Goal: Task Accomplishment & Management: Use online tool/utility

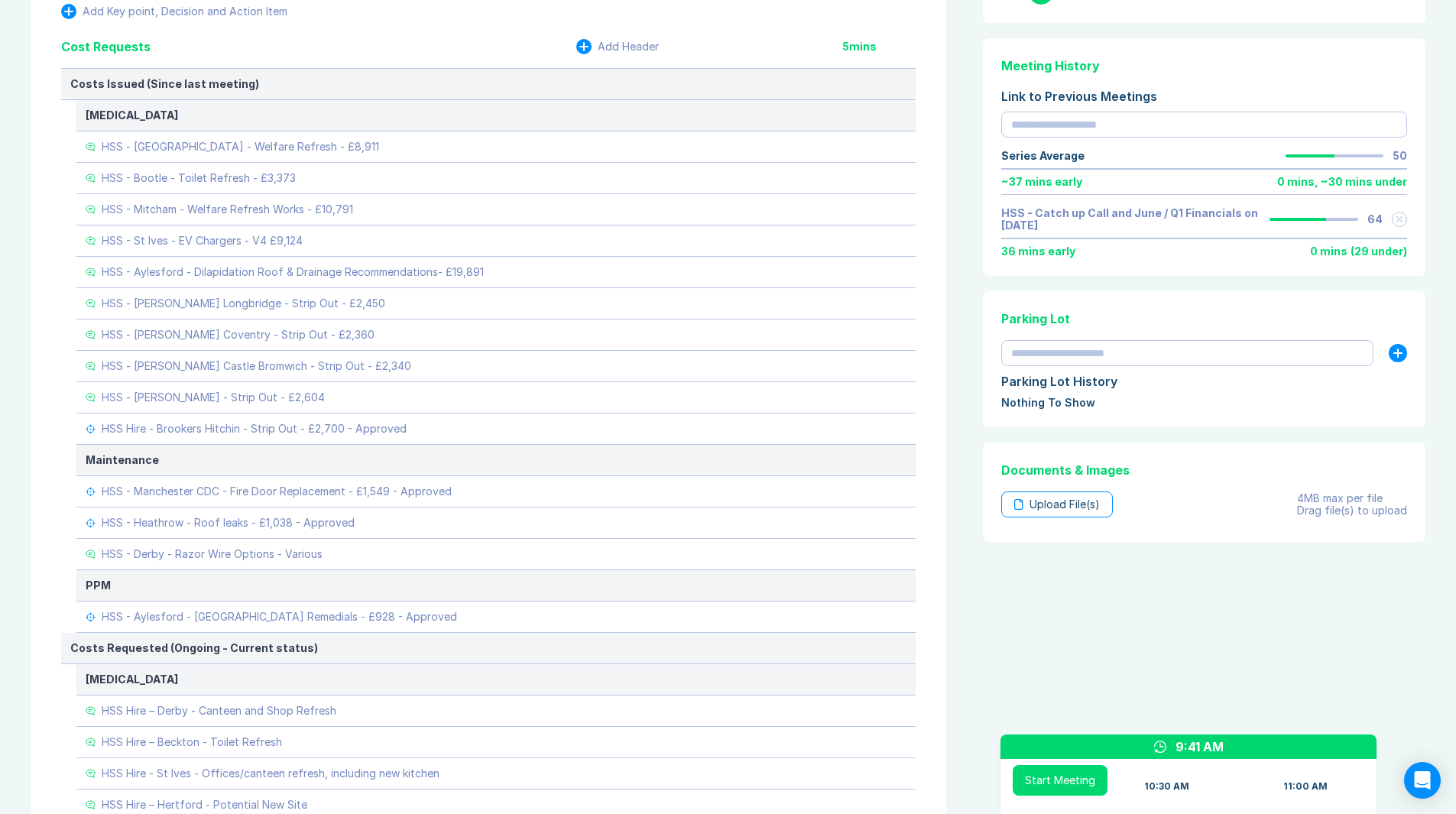
scroll to position [535, 0]
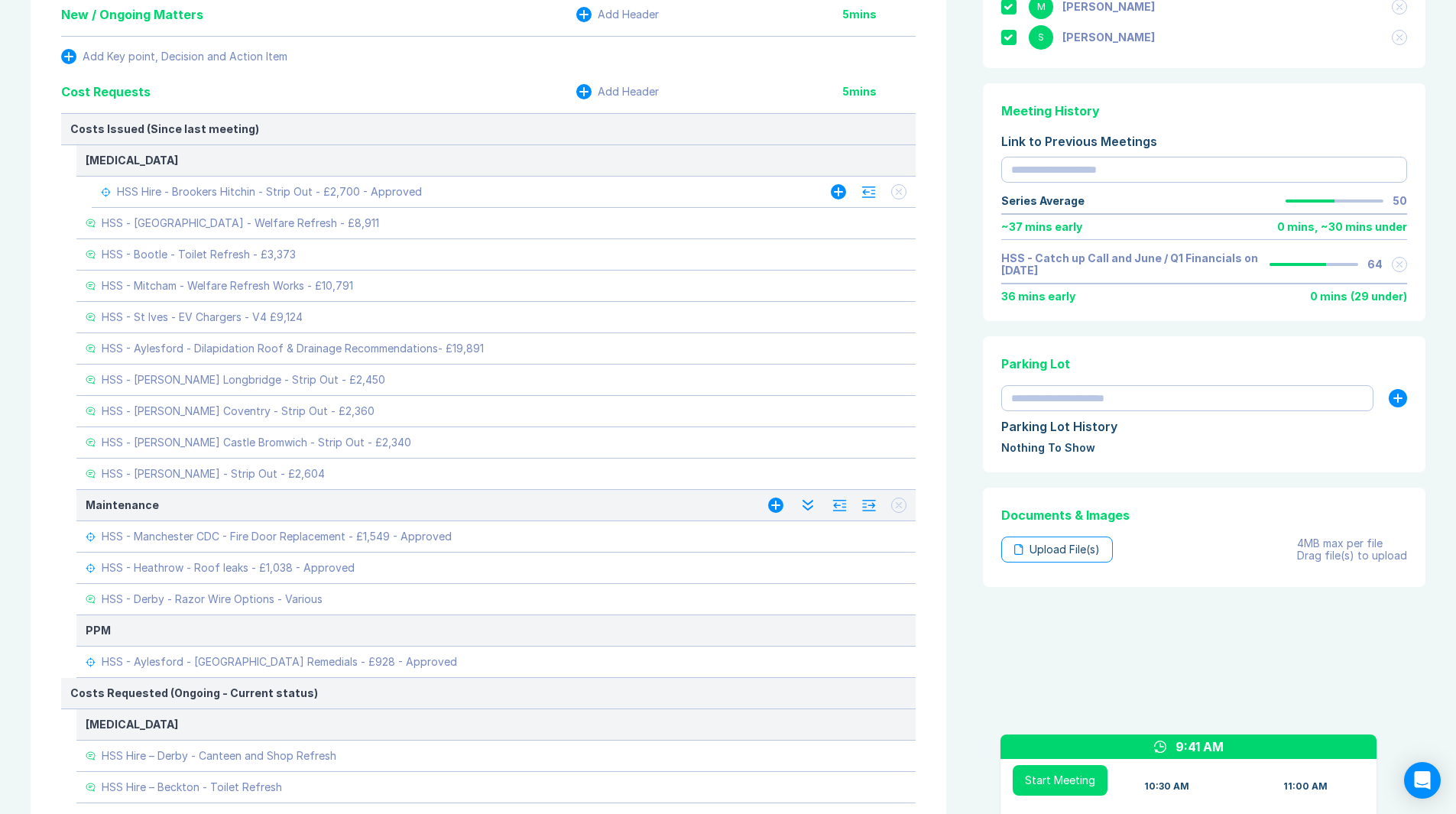
click at [863, 196] on icon at bounding box center [869, 192] width 15 height 11
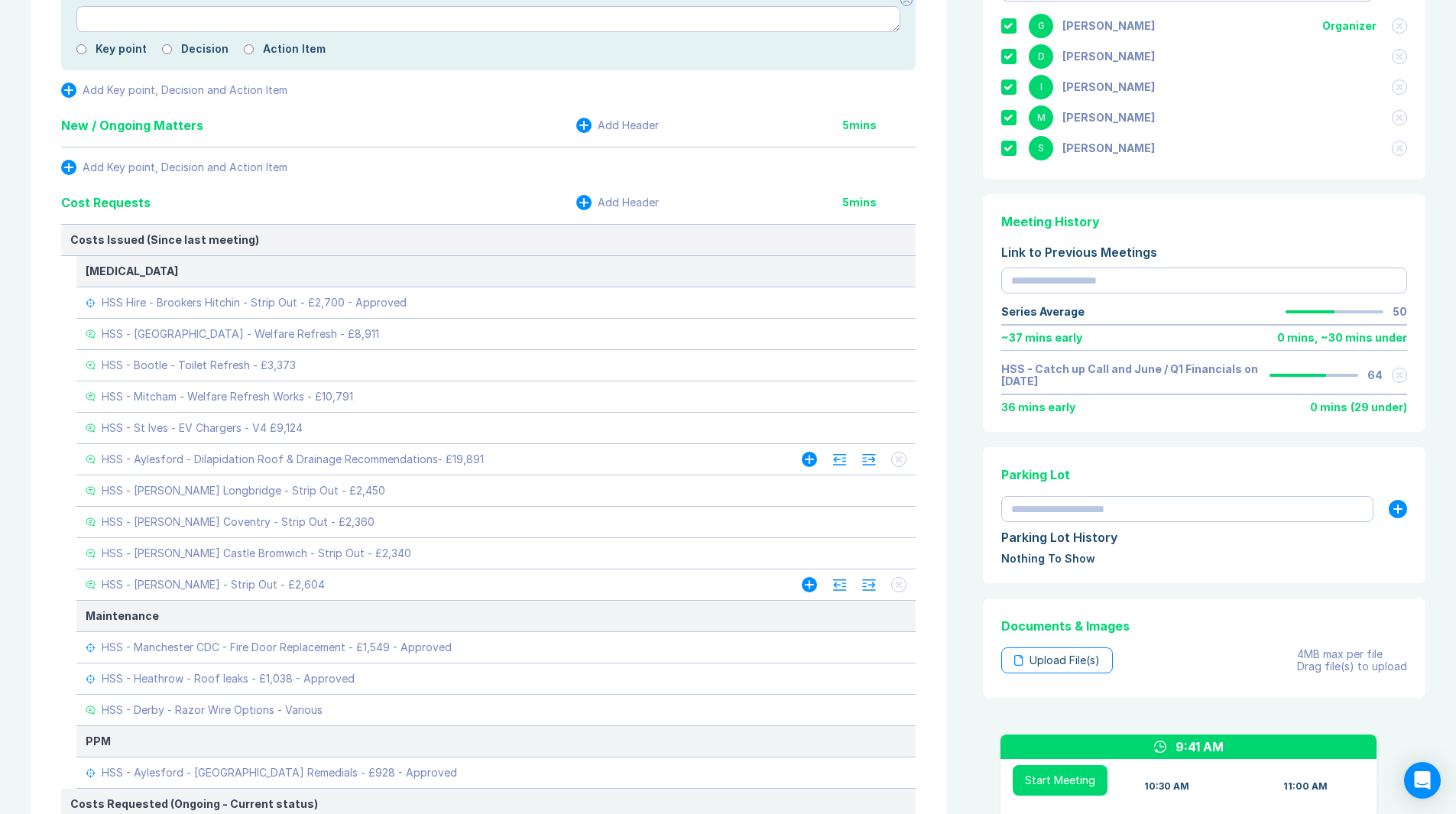
scroll to position [305, 0]
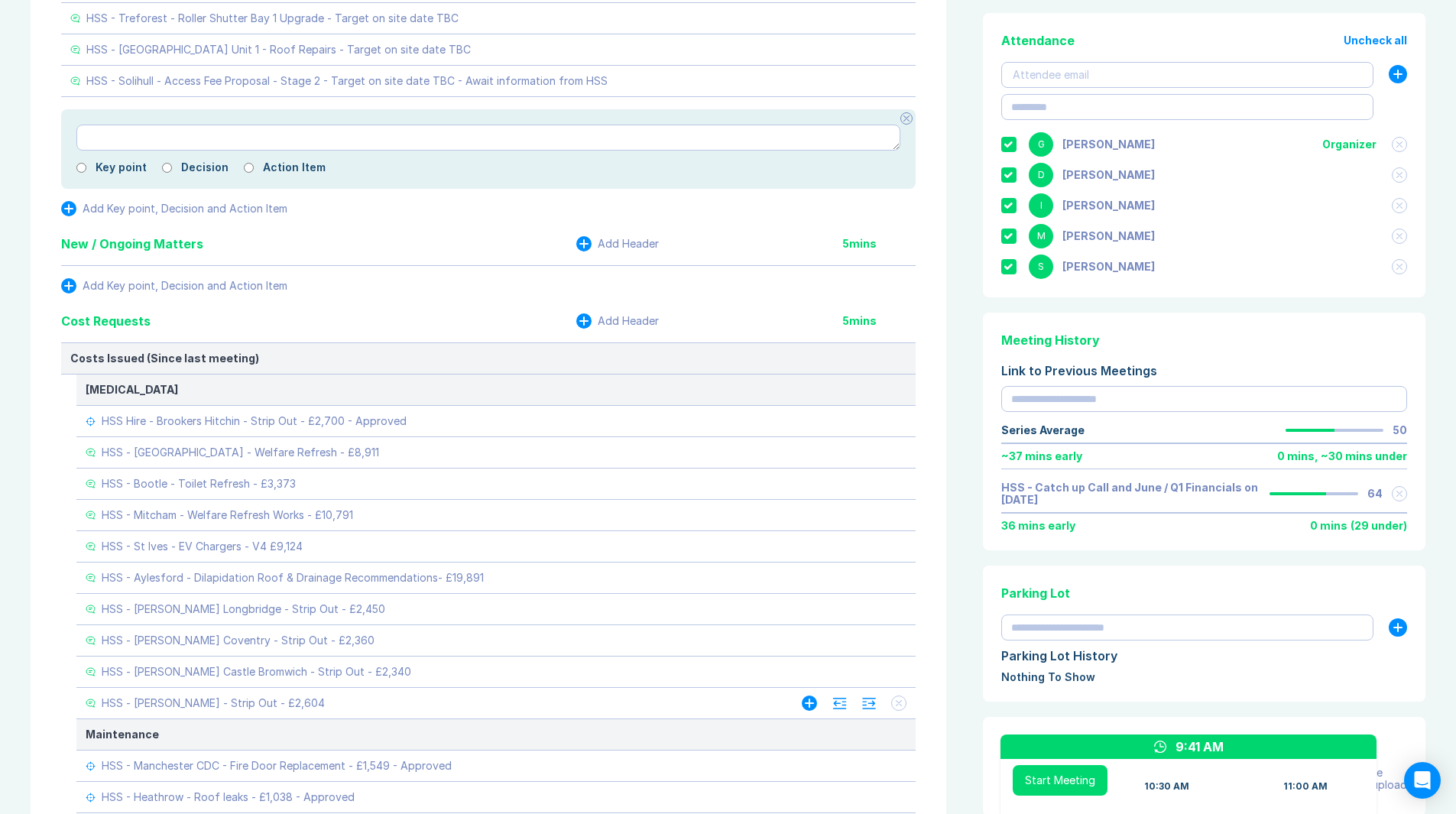
click at [906, 122] on div at bounding box center [906, 118] width 12 height 12
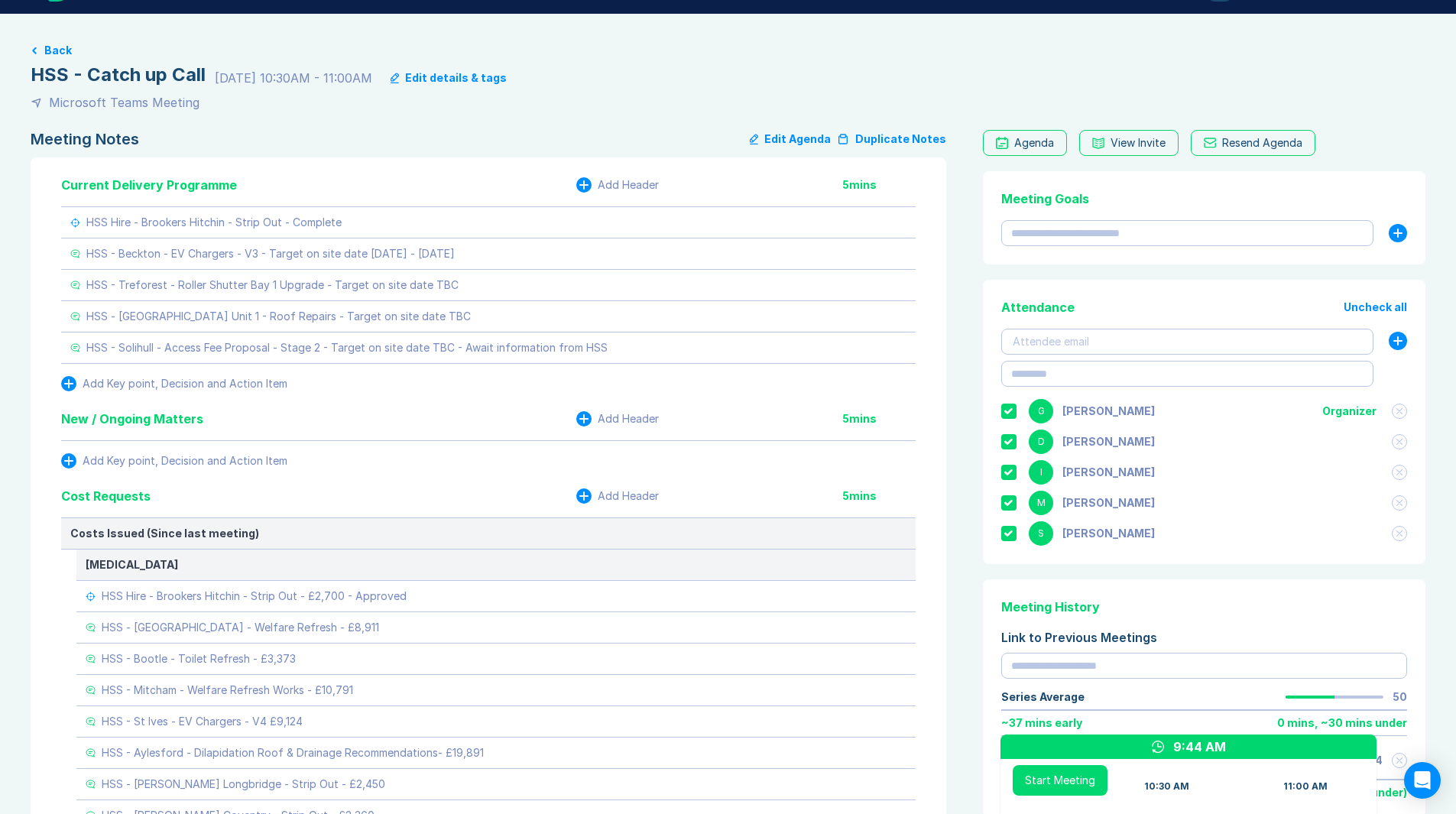
scroll to position [0, 0]
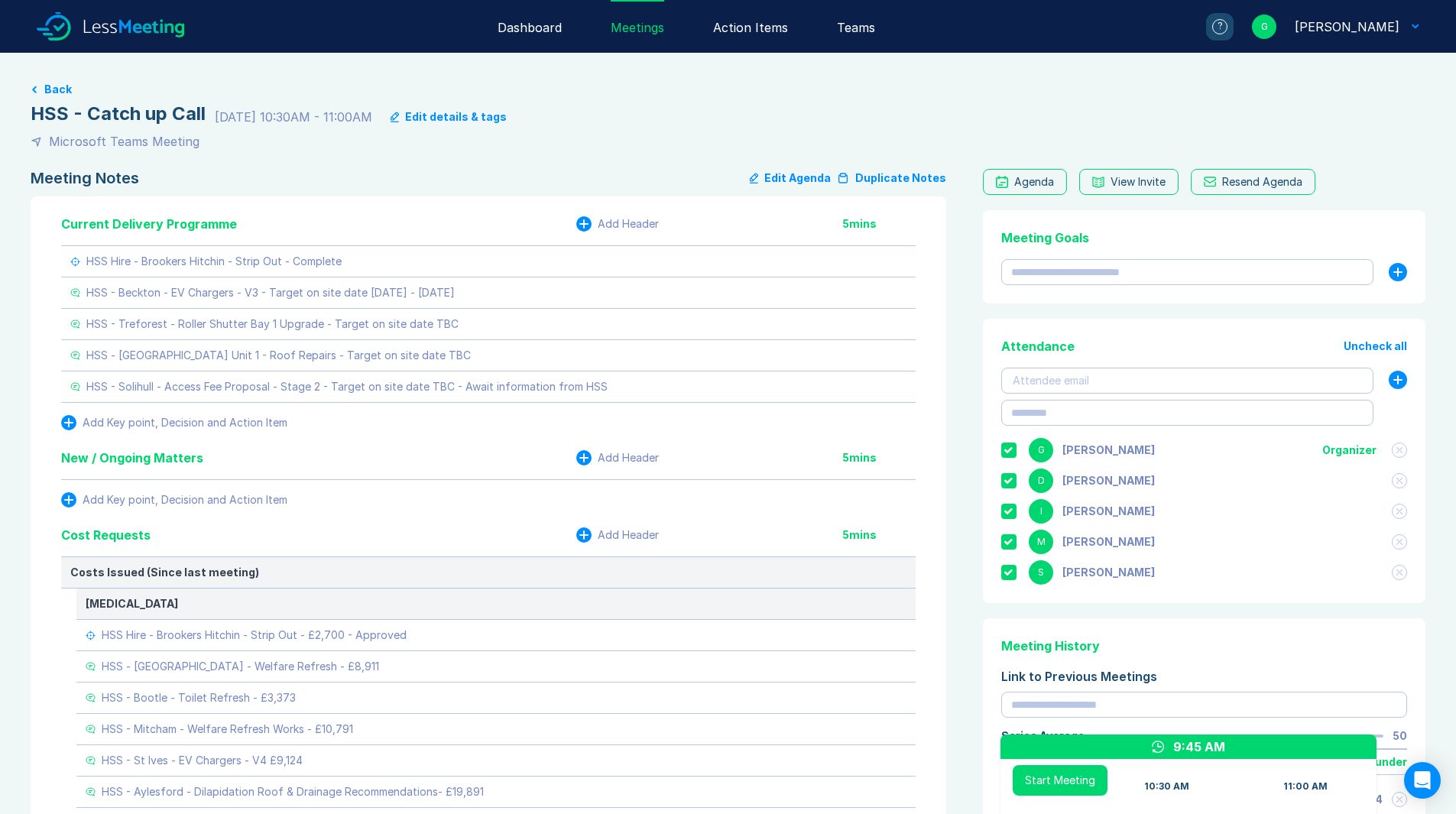
click at [1076, 795] on button "Start Meeting" at bounding box center [1060, 780] width 95 height 31
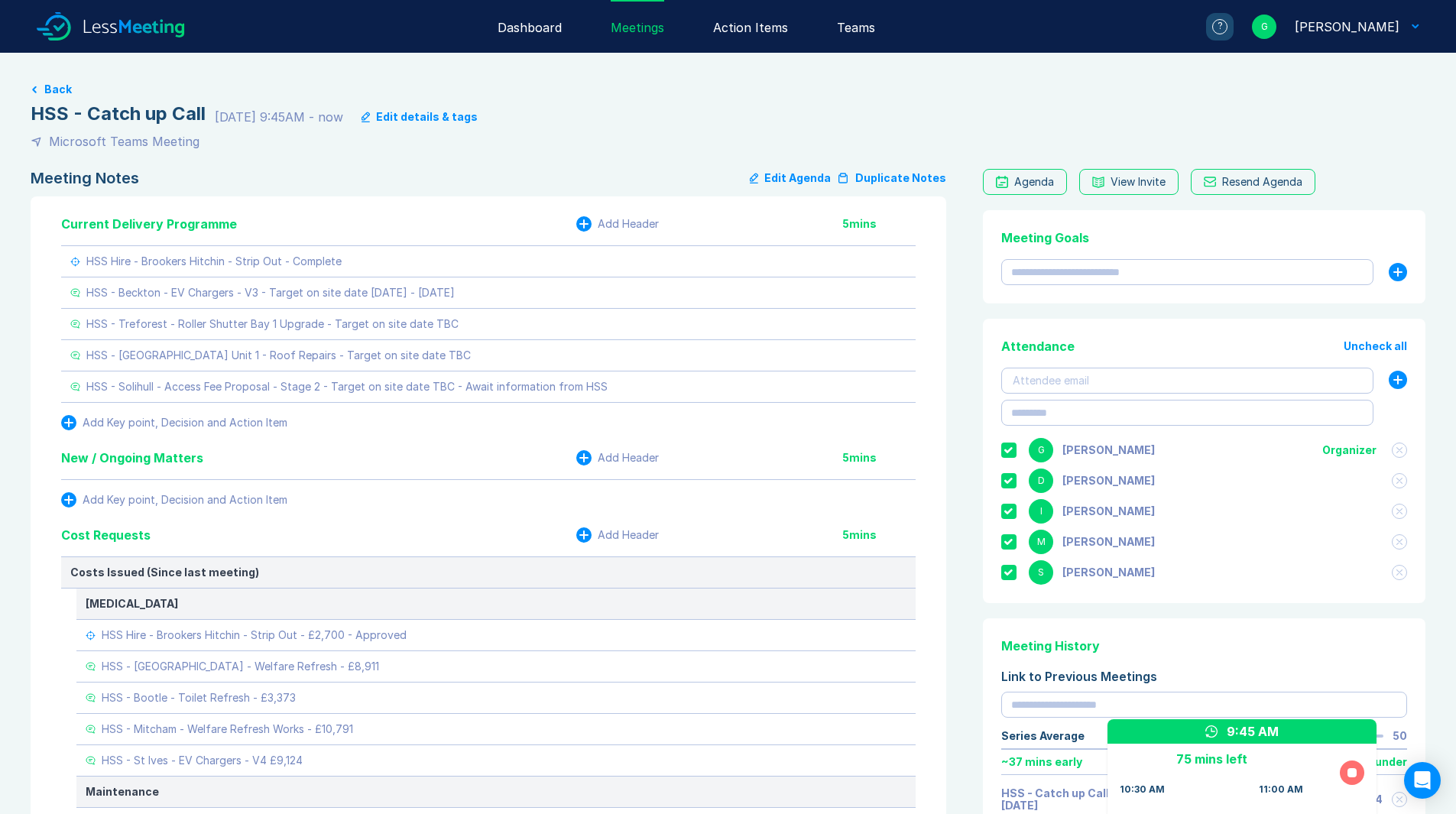
click at [1359, 772] on button at bounding box center [1352, 772] width 24 height 24
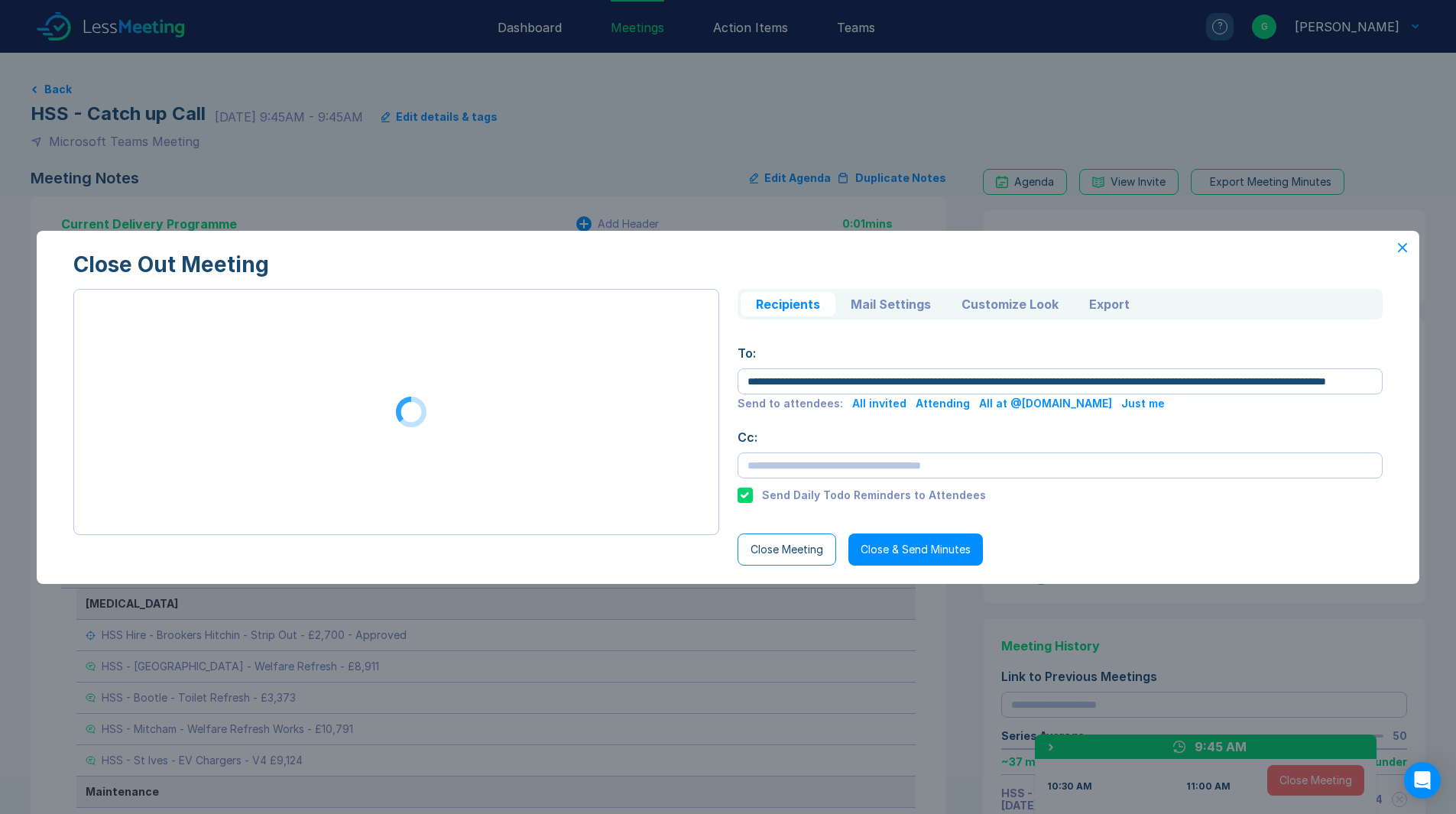
click at [783, 550] on button "Close Meeting" at bounding box center [786, 549] width 98 height 32
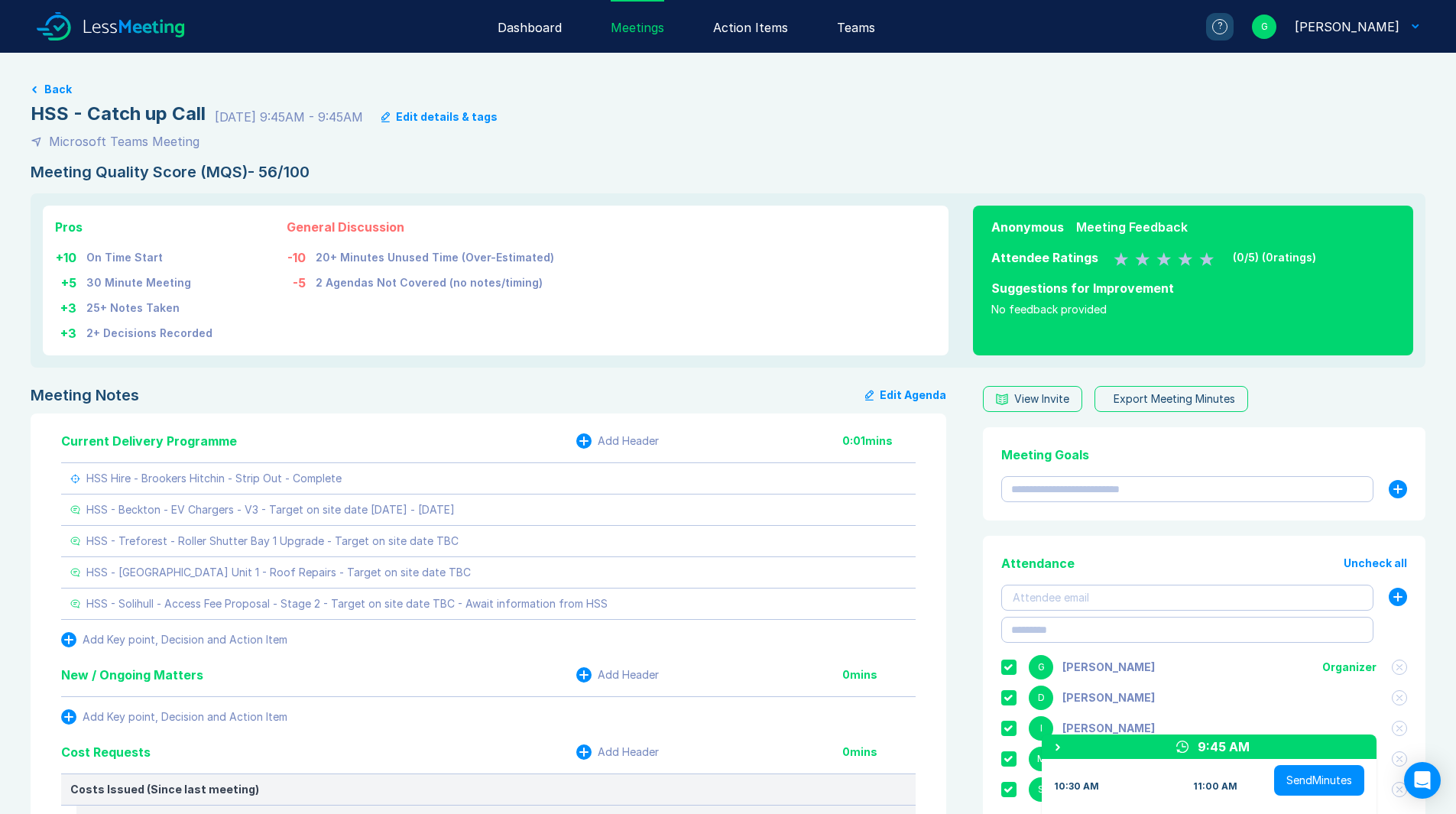
click at [1112, 389] on button "Export Meeting Minutes" at bounding box center [1171, 399] width 153 height 26
click at [1125, 433] on link "PDF" at bounding box center [1181, 444] width 147 height 31
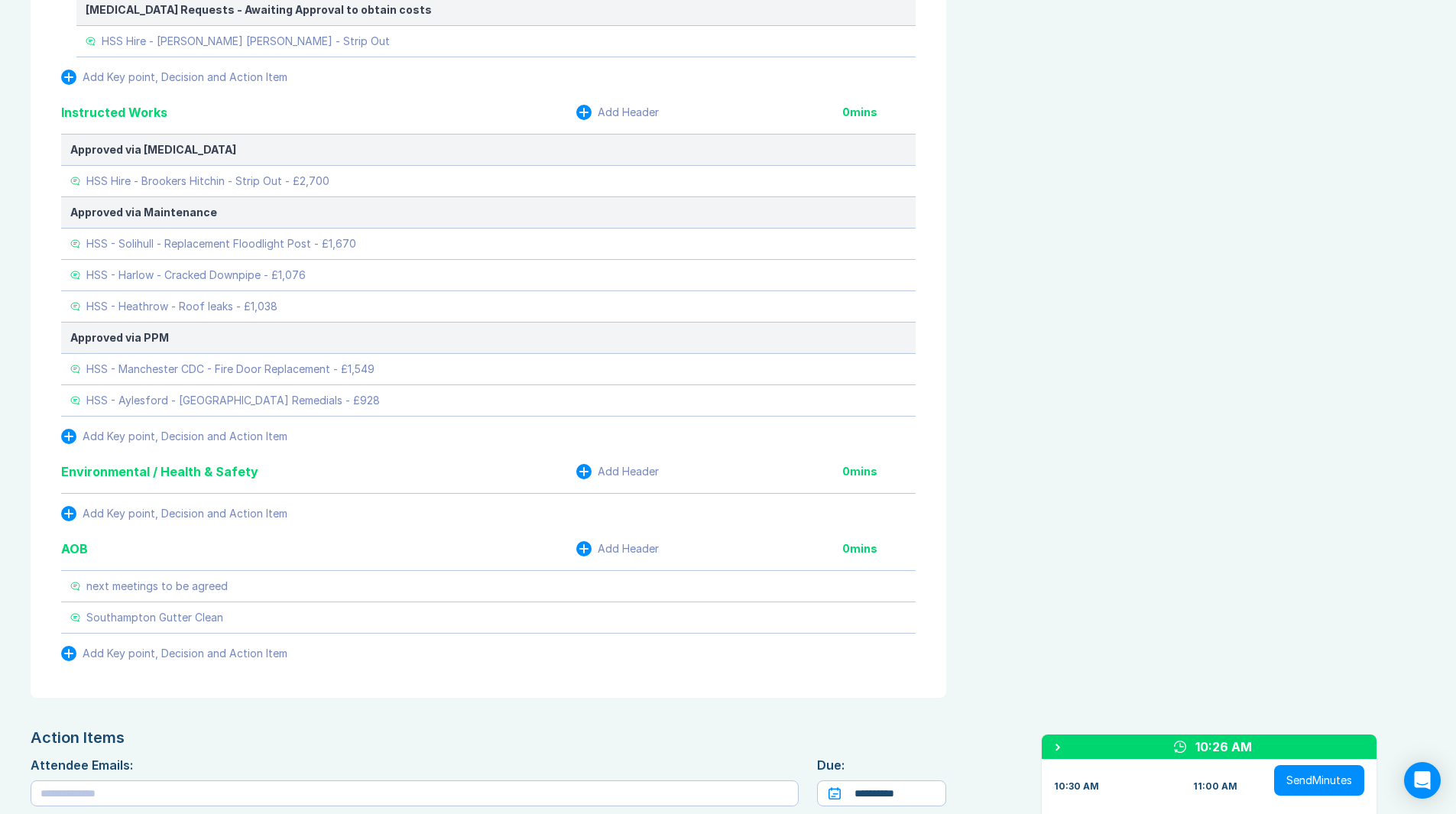
scroll to position [2025, 0]
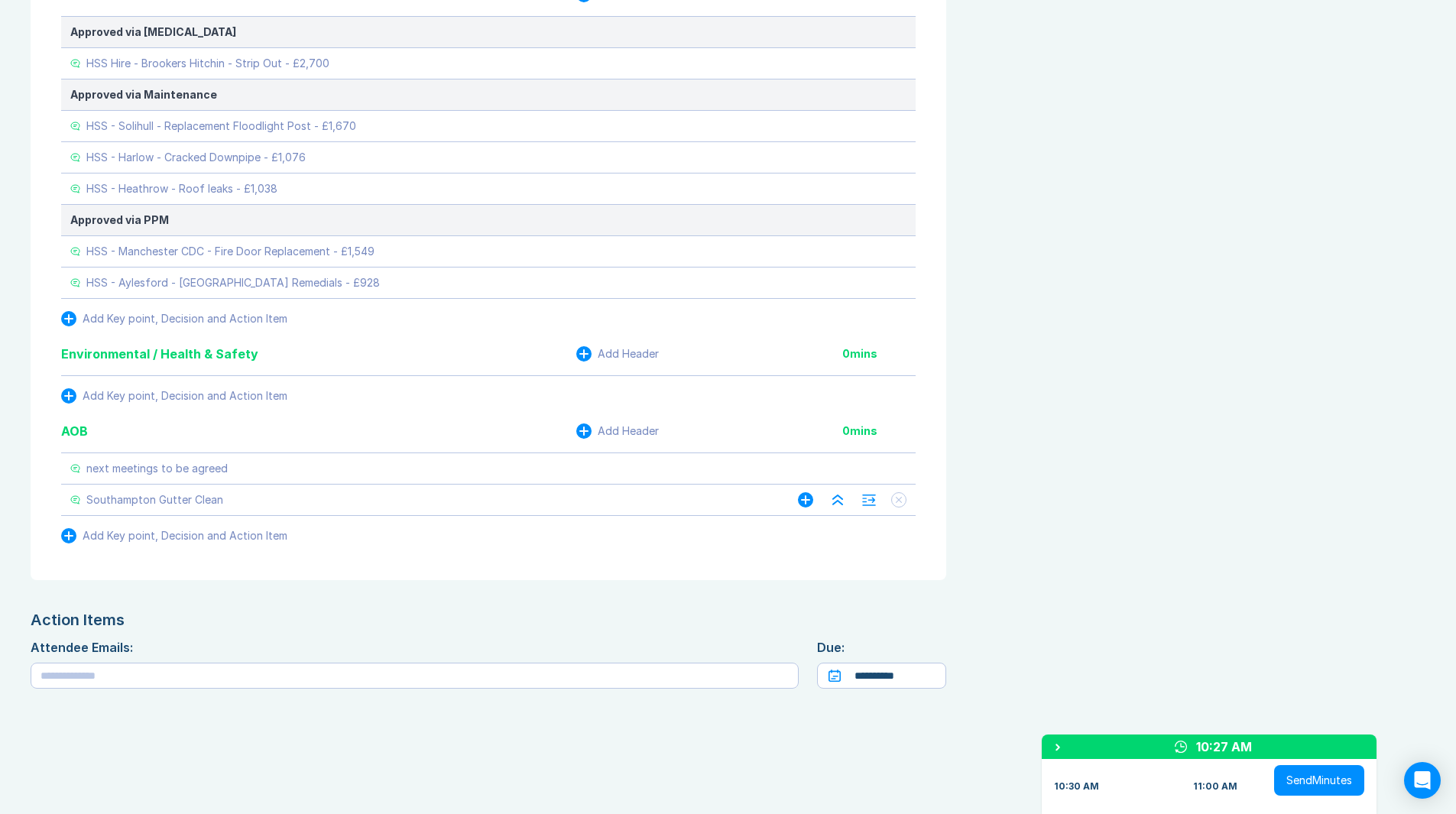
click at [893, 499] on button at bounding box center [899, 499] width 15 height 15
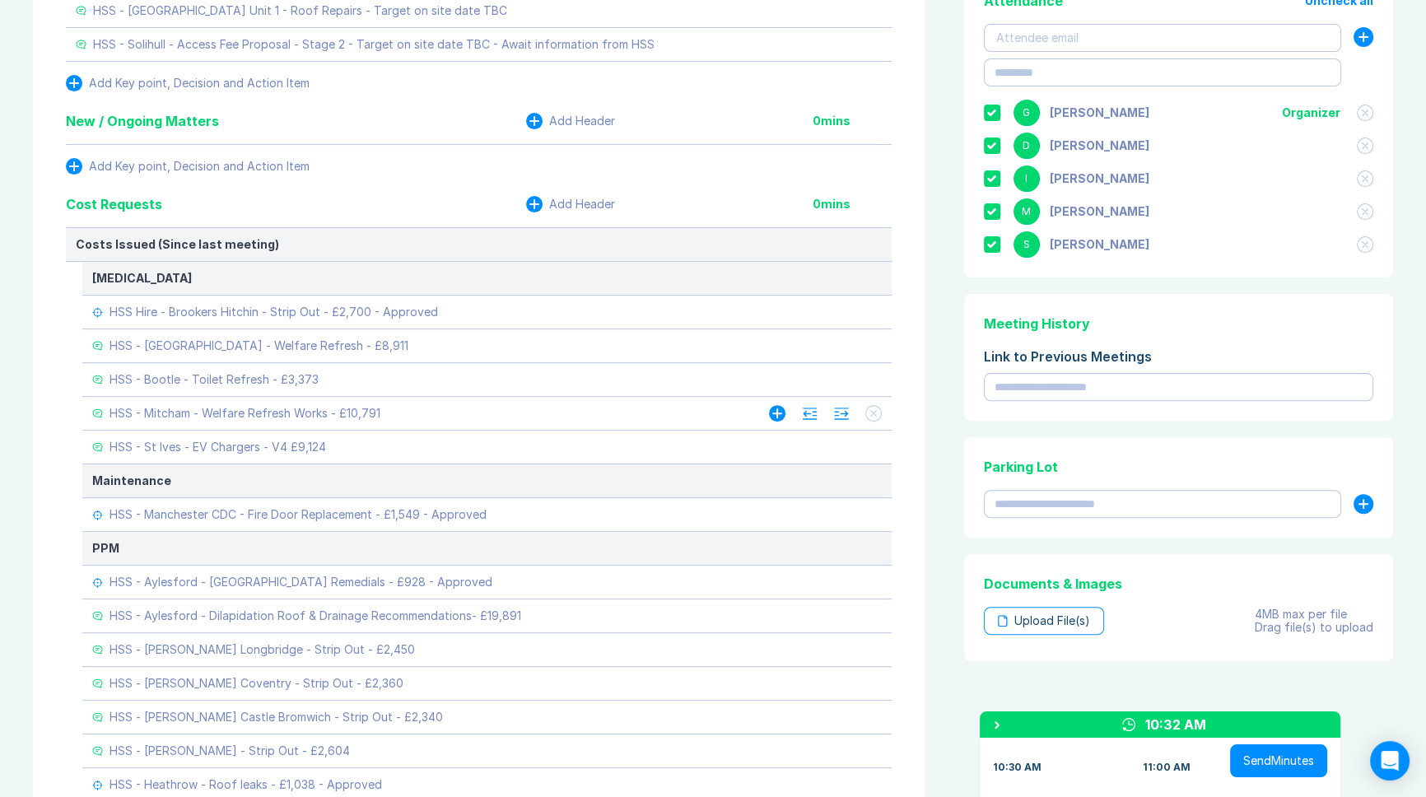
scroll to position [681, 0]
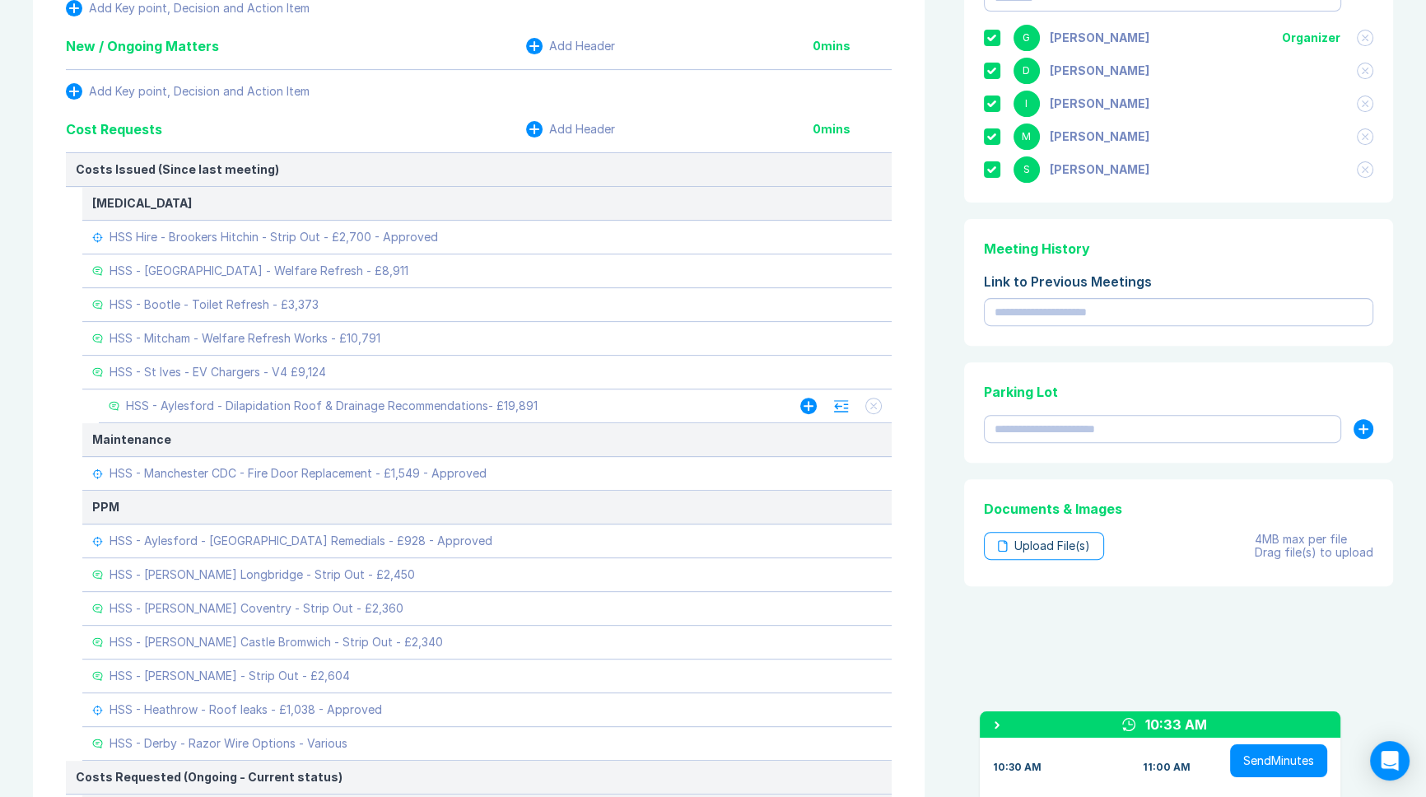
click at [839, 408] on icon at bounding box center [841, 406] width 16 height 12
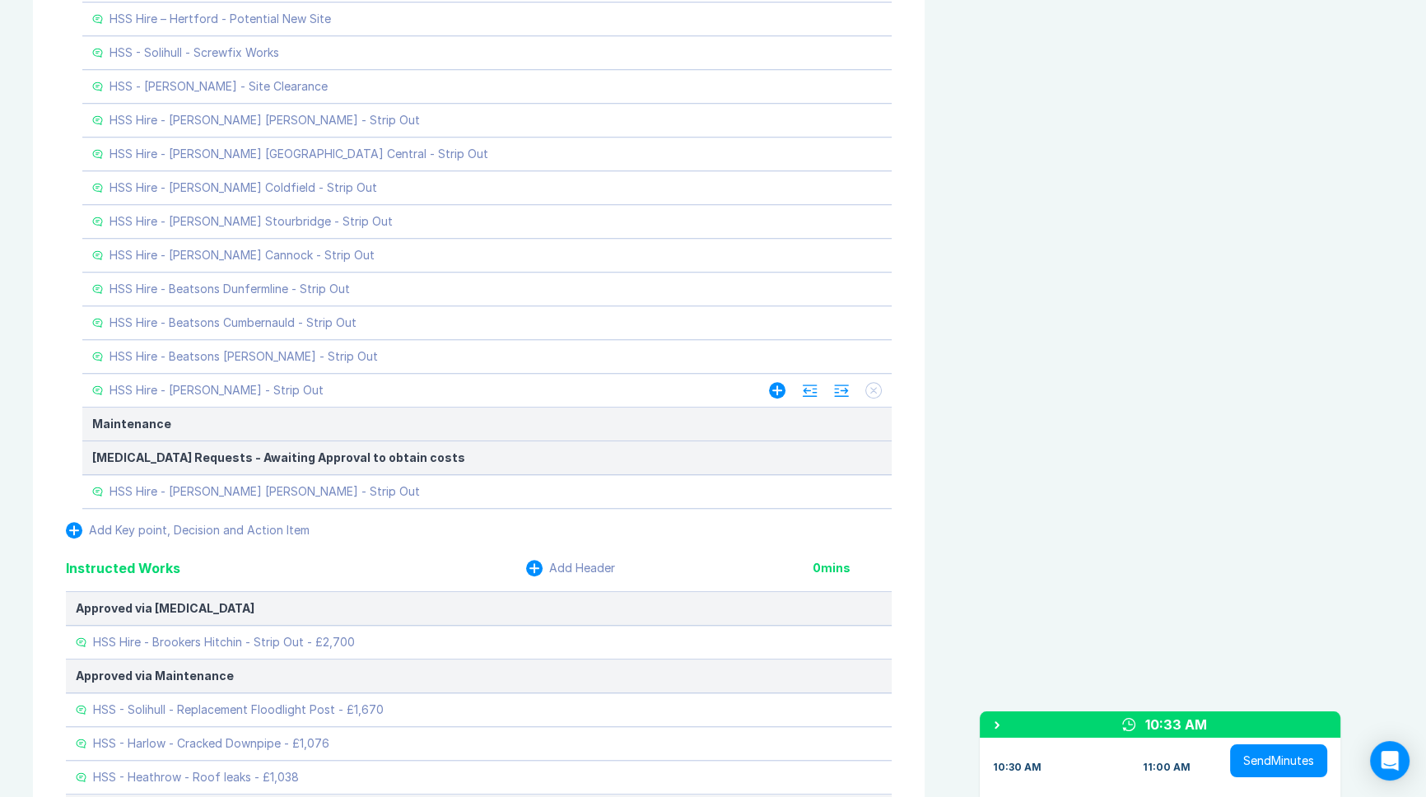
scroll to position [1654, 0]
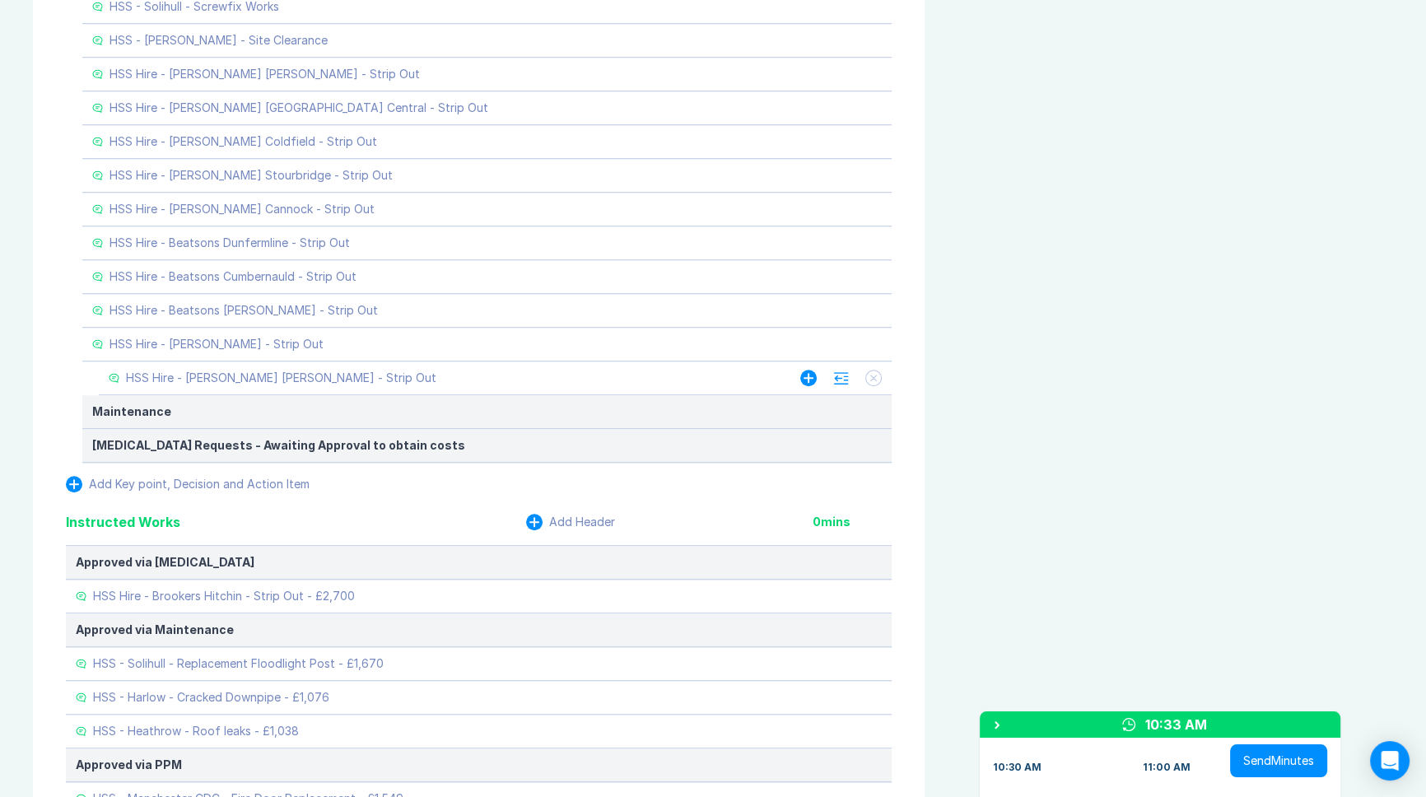
click at [837, 372] on icon at bounding box center [840, 377] width 13 height 11
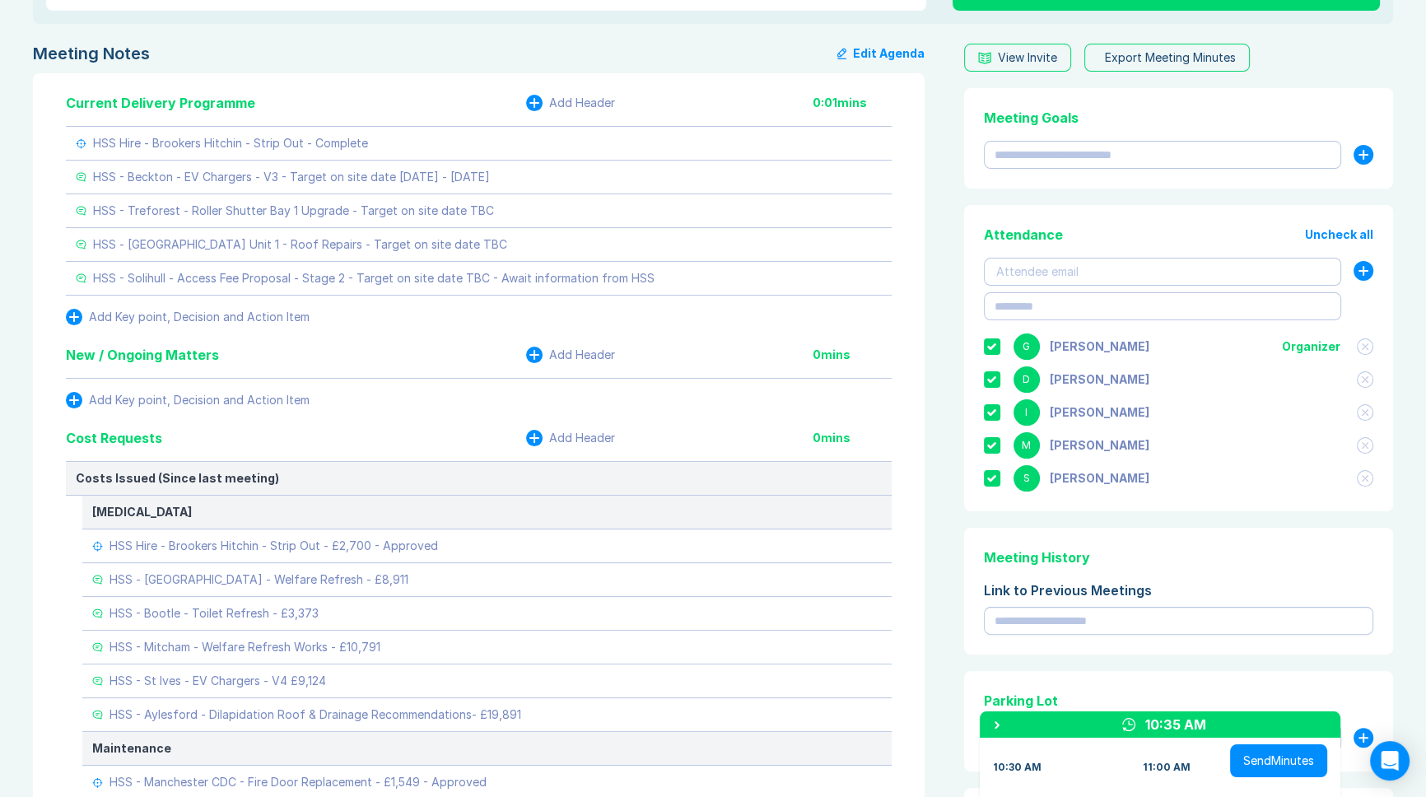
scroll to position [374, 0]
